Goal: Task Accomplishment & Management: Complete application form

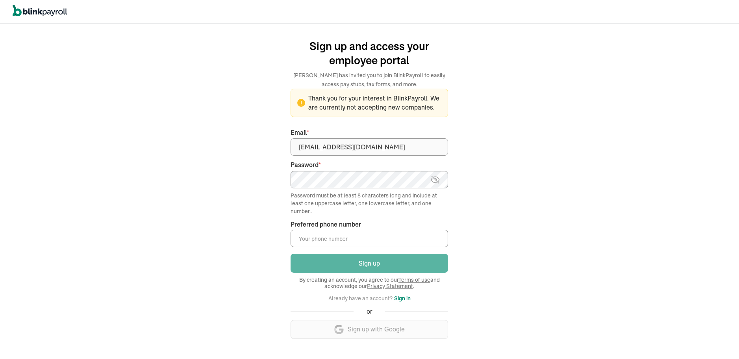
click at [407, 300] on button "Sign in" at bounding box center [402, 297] width 17 height 9
